Goal: Task Accomplishment & Management: Use online tool/utility

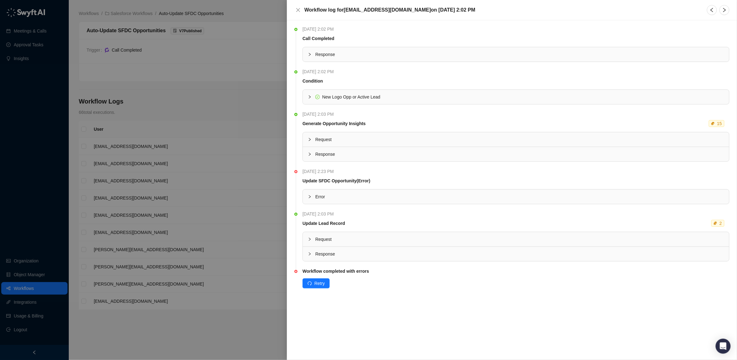
click at [318, 195] on span "Error" at bounding box center [519, 196] width 409 height 7
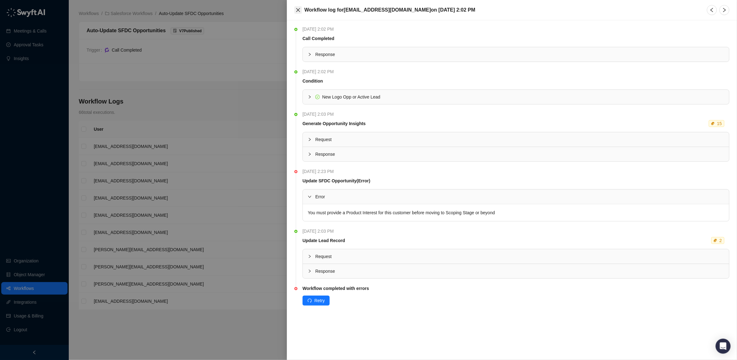
click at [299, 7] on button "Close" at bounding box center [298, 10] width 8 height 8
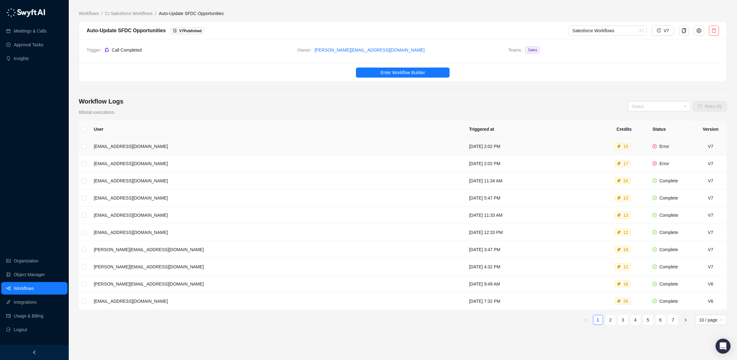
click at [226, 151] on td "[EMAIL_ADDRESS][DOMAIN_NAME]" at bounding box center [276, 146] width 375 height 17
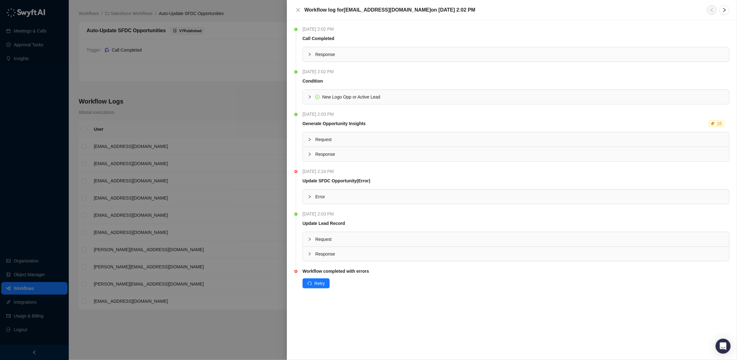
click at [320, 200] on span "Error" at bounding box center [519, 196] width 409 height 7
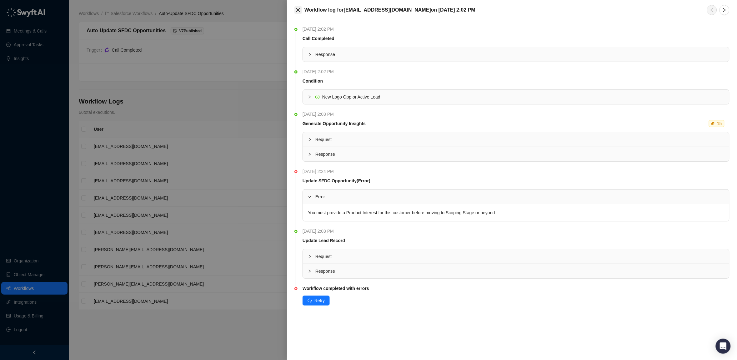
click at [298, 10] on icon "close" at bounding box center [298, 10] width 5 height 5
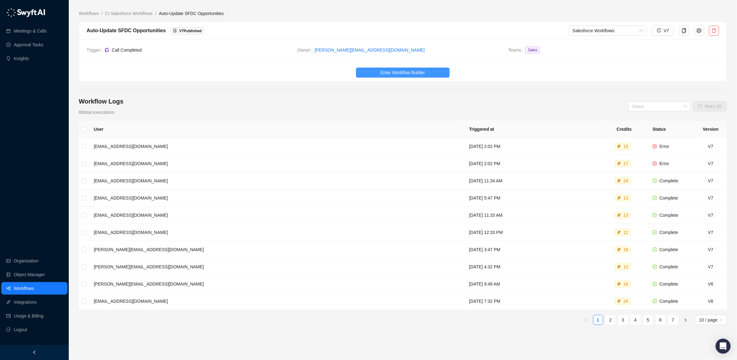
click at [392, 73] on span "Enter Workflow Builder" at bounding box center [403, 72] width 44 height 7
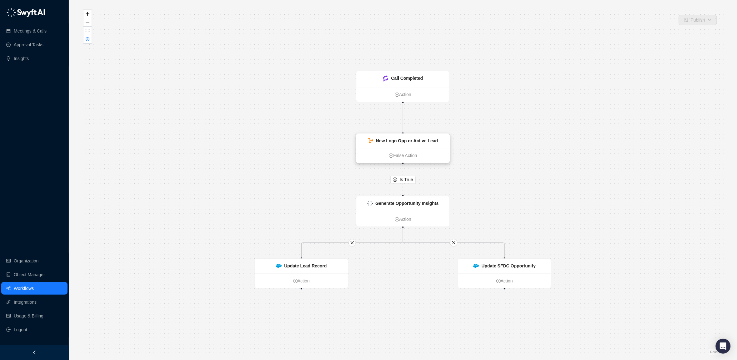
click at [399, 140] on strong "New Logo Opp or Active Lead" at bounding box center [407, 140] width 62 height 5
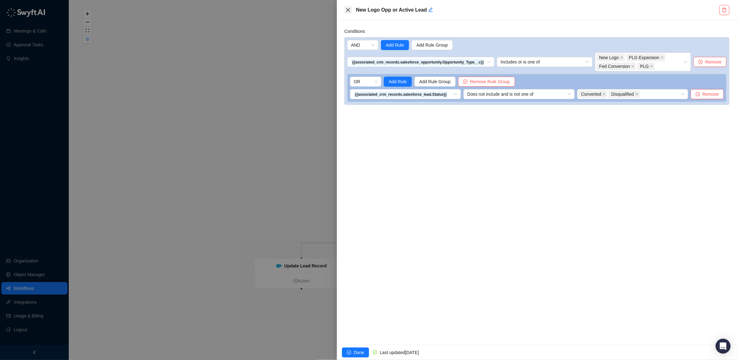
click at [352, 12] on button "Close" at bounding box center [348, 10] width 8 height 8
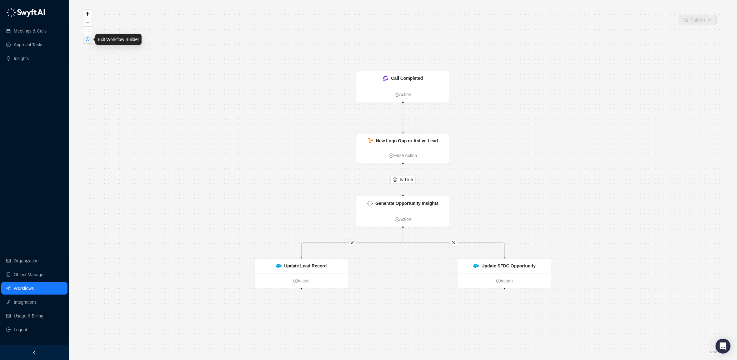
click at [84, 38] on button "button" at bounding box center [87, 39] width 8 height 8
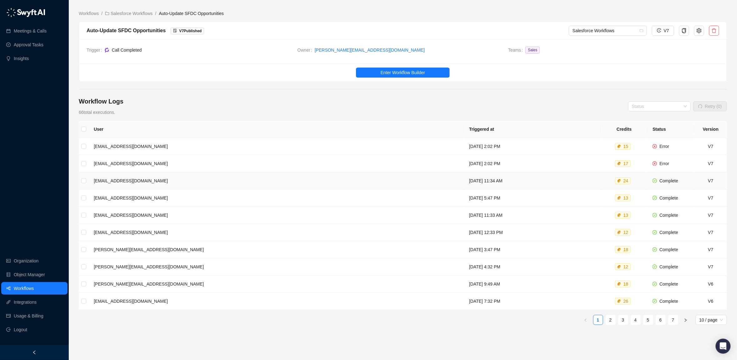
click at [233, 179] on td "[EMAIL_ADDRESS][DOMAIN_NAME]" at bounding box center [276, 180] width 375 height 17
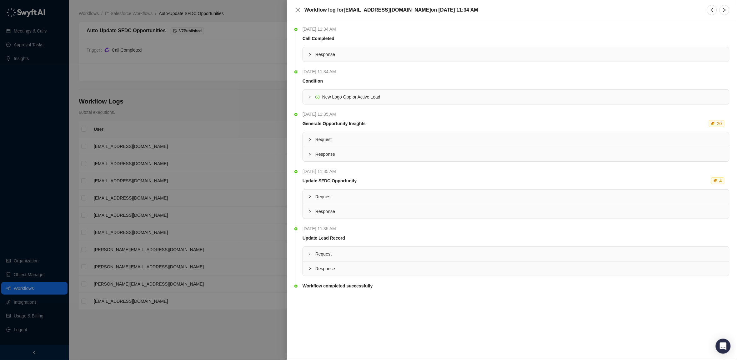
click at [343, 97] on span "New Logo Opp or Active Lead" at bounding box center [351, 96] width 58 height 5
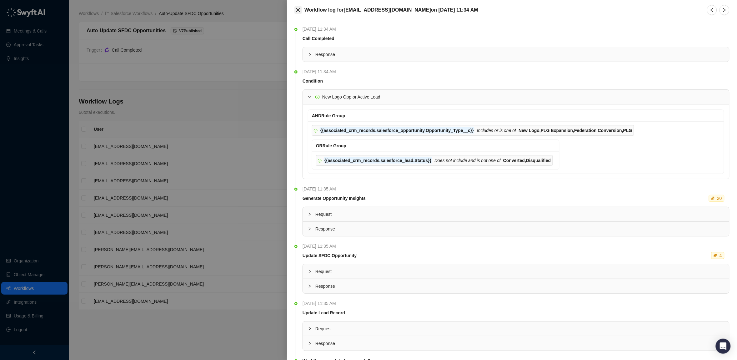
click at [297, 8] on icon "close" at bounding box center [298, 10] width 5 height 5
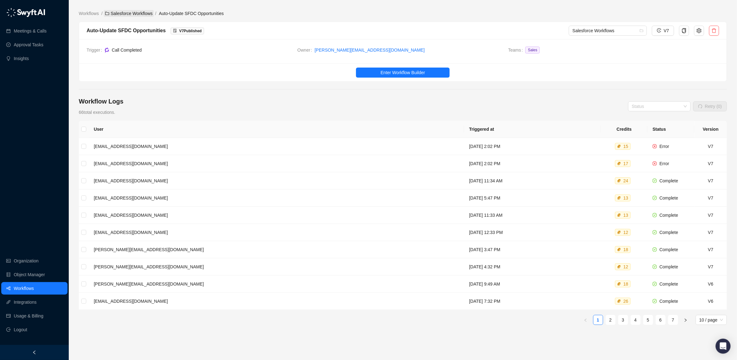
click at [130, 14] on link "Salesforce Workflows" at bounding box center [129, 13] width 50 height 7
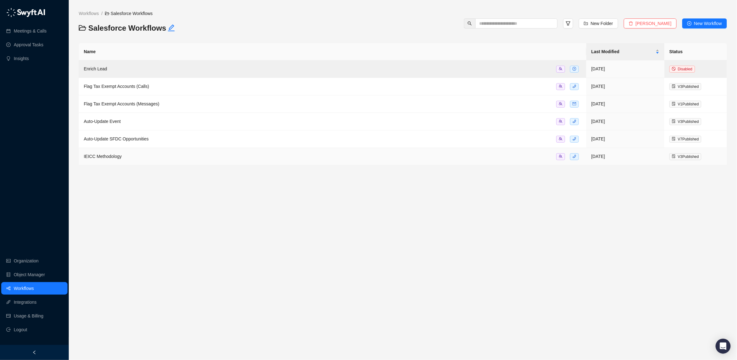
click at [102, 158] on span "IEICC Methodology" at bounding box center [103, 156] width 38 height 5
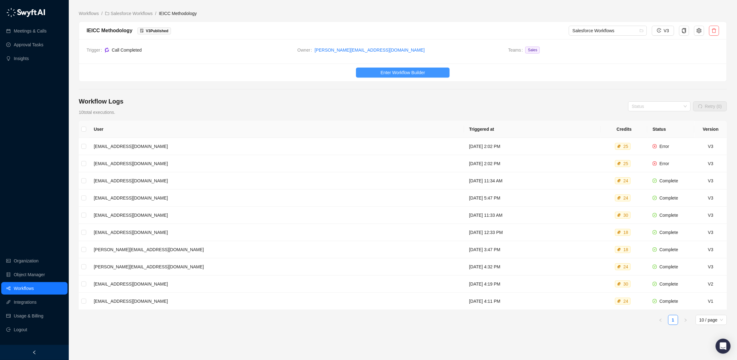
click at [396, 71] on span "Enter Workflow Builder" at bounding box center [403, 72] width 44 height 7
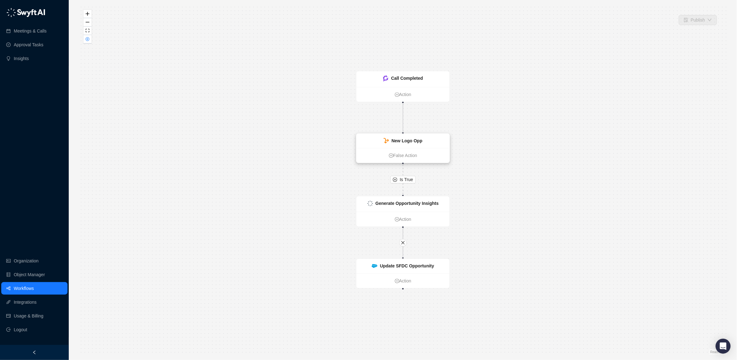
click at [390, 141] on div "New Logo Opp" at bounding box center [403, 141] width 39 height 7
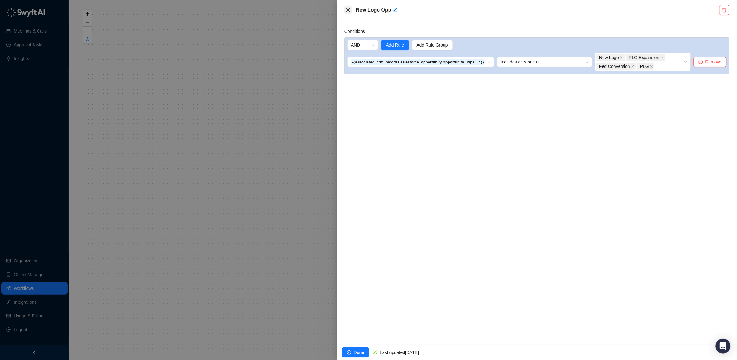
click at [350, 8] on icon "close" at bounding box center [348, 10] width 5 height 5
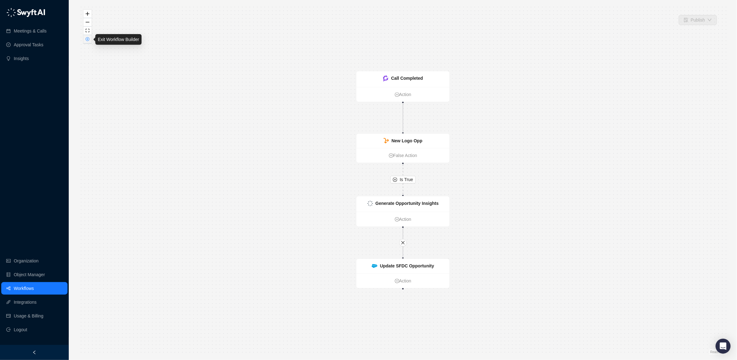
click at [86, 37] on icon "close-circle" at bounding box center [88, 39] width 4 height 4
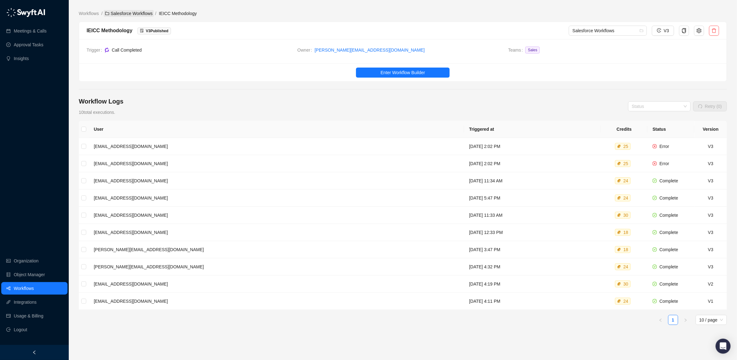
click at [126, 12] on link "Salesforce Workflows" at bounding box center [129, 13] width 50 height 7
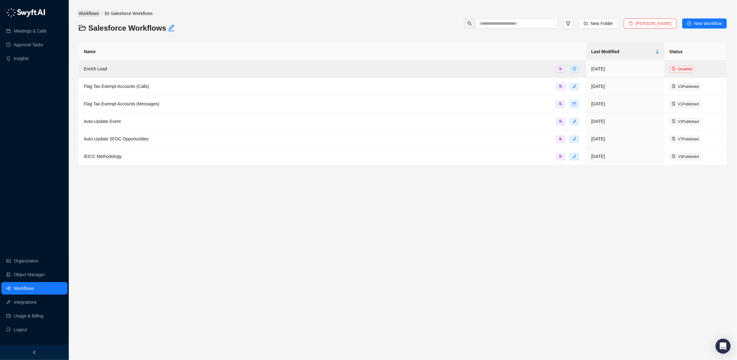
click at [86, 10] on link "Workflows" at bounding box center [89, 13] width 23 height 7
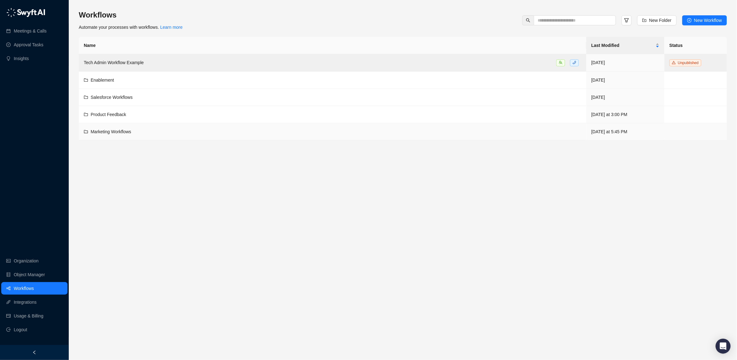
click at [106, 133] on span "Marketing Workflows" at bounding box center [111, 131] width 41 height 5
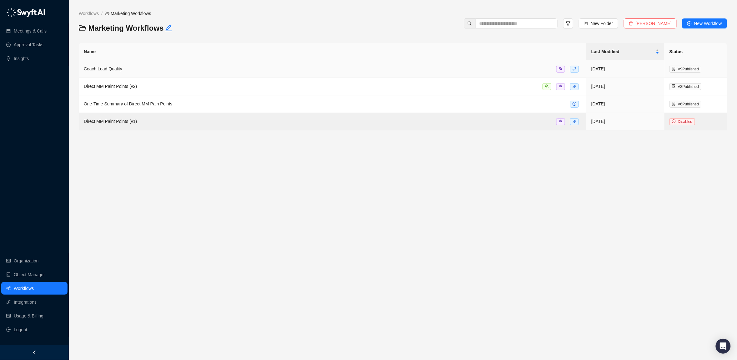
click at [105, 68] on span "Coach Lead Quality" at bounding box center [103, 68] width 38 height 5
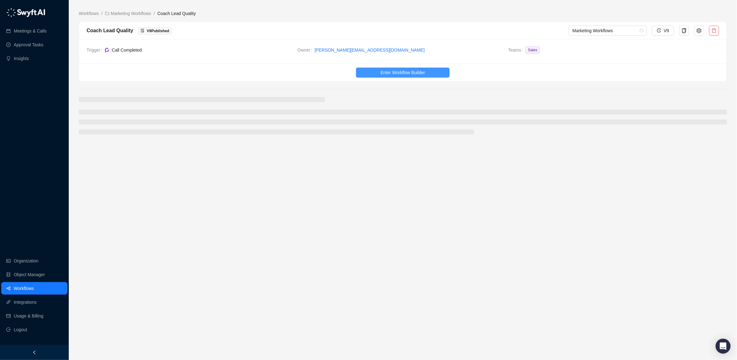
click at [381, 74] on span "Enter Workflow Builder" at bounding box center [403, 72] width 44 height 7
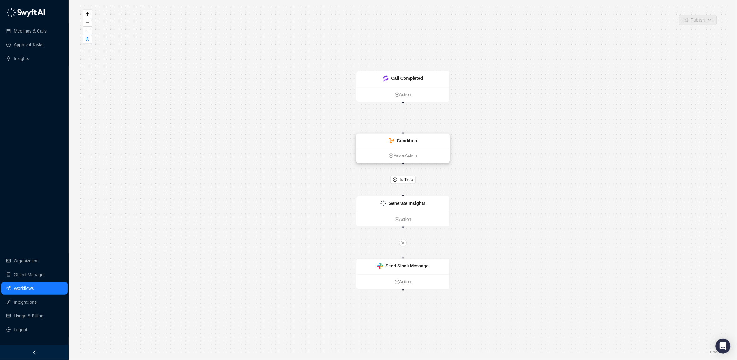
click at [407, 141] on strong "Condition" at bounding box center [407, 140] width 20 height 5
